Goal: Find specific page/section: Find specific page/section

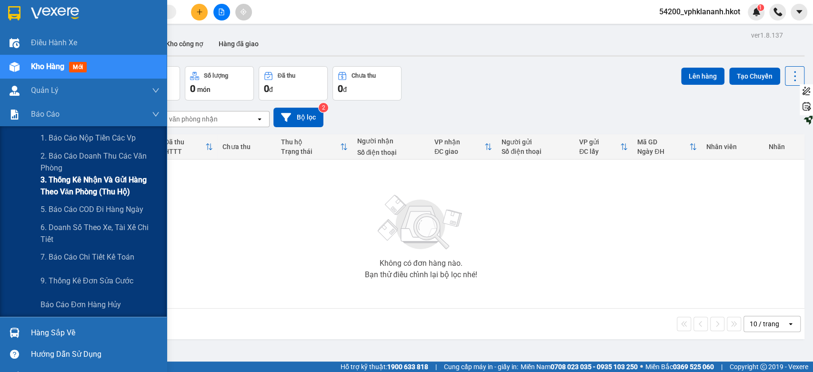
click at [97, 184] on span "3. Thống kê nhận và gửi hàng theo văn phòng (thu hộ)" at bounding box center [99, 186] width 119 height 24
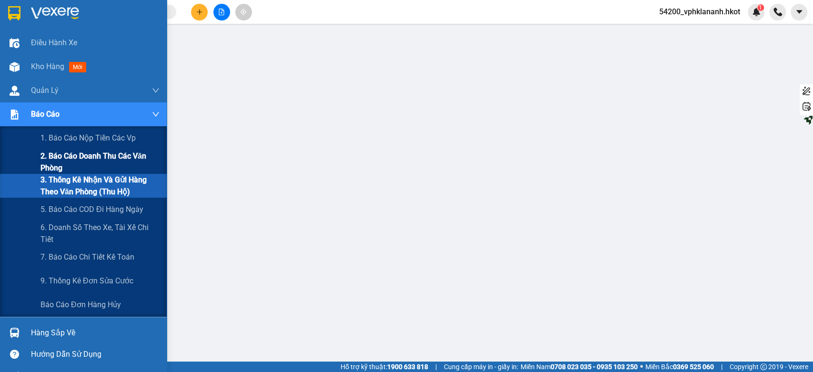
click at [71, 155] on span "2. Báo cáo doanh thu các văn phòng" at bounding box center [99, 162] width 119 height 24
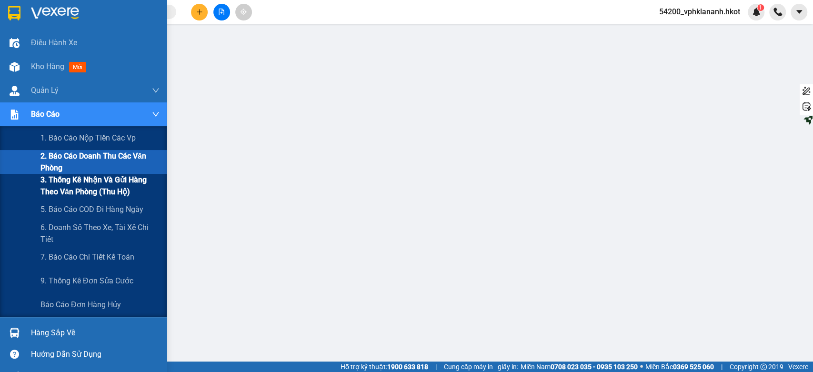
click at [91, 188] on span "3. Thống kê nhận và gửi hàng theo văn phòng (thu hộ)" at bounding box center [99, 186] width 119 height 24
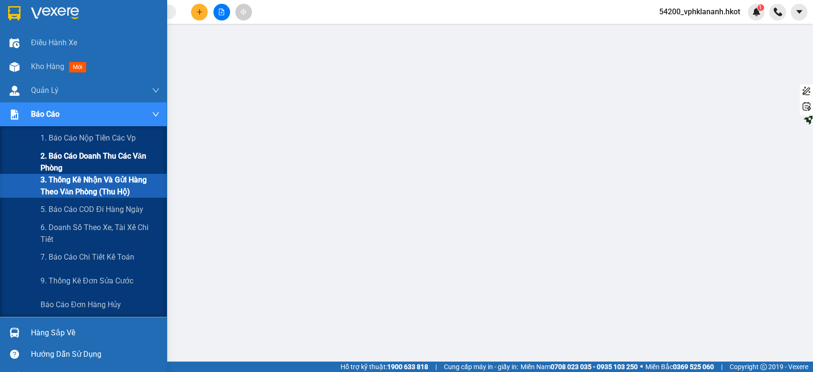
click at [96, 160] on span "2. Báo cáo doanh thu các văn phòng" at bounding box center [99, 162] width 119 height 24
